Goal: Communication & Community: Answer question/provide support

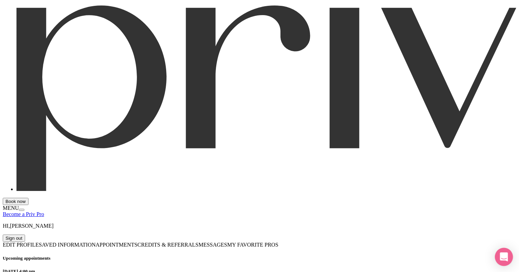
click at [504, 260] on icon "Open Intercom Messenger" at bounding box center [504, 257] width 9 height 9
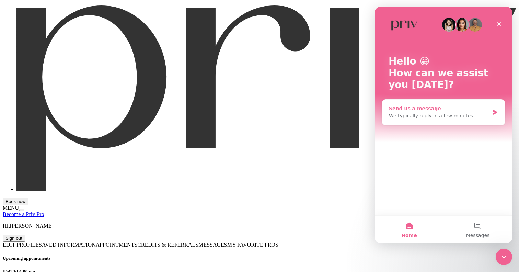
click at [461, 119] on div "We typically reply in a few minutes" at bounding box center [439, 115] width 101 height 7
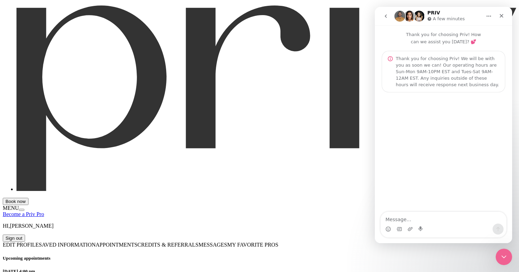
click at [415, 220] on textarea "Message…" at bounding box center [444, 218] width 126 height 12
type textarea "Hi There! I need to move my appointment to [DATE] at 2:00pm if possible"
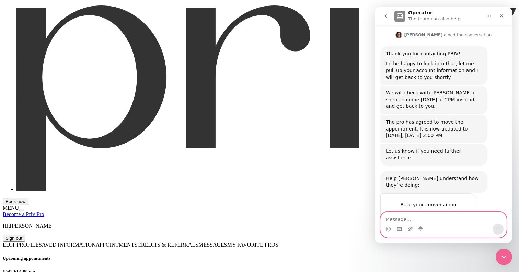
scroll to position [113, 0]
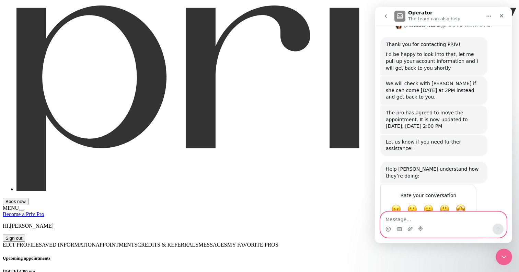
click at [416, 223] on textarea "Message…" at bounding box center [444, 218] width 126 height 12
type textarea "Thank you!!"
click at [496, 228] on icon "Send a message…" at bounding box center [498, 228] width 5 height 5
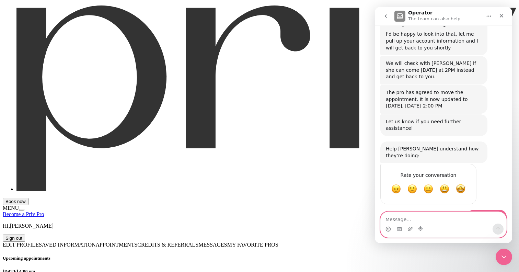
scroll to position [134, 0]
click at [444, 182] on span "Great" at bounding box center [445, 188] width 12 height 12
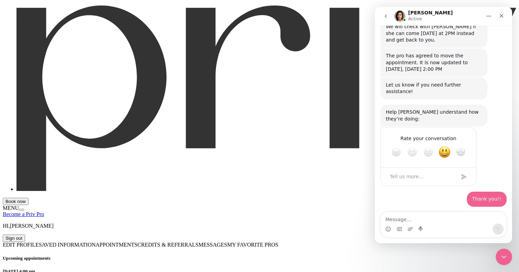
scroll to position [180, 0]
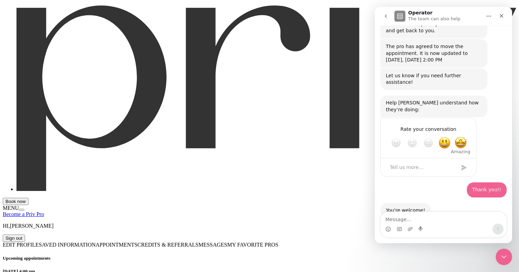
click at [463, 137] on span "Amazing" at bounding box center [461, 143] width 12 height 12
